Goal: Transaction & Acquisition: Subscribe to service/newsletter

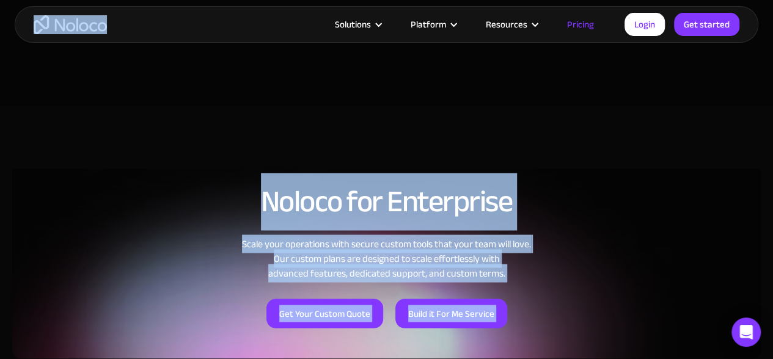
scroll to position [1221, 0]
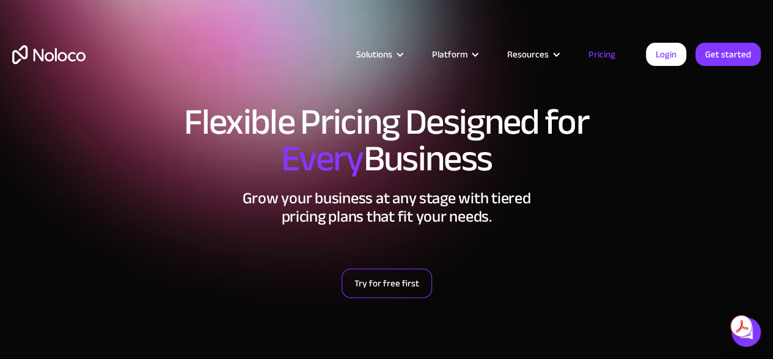
click at [386, 286] on link "Try for free first" at bounding box center [386, 283] width 90 height 29
